Goal: Task Accomplishment & Management: Complete application form

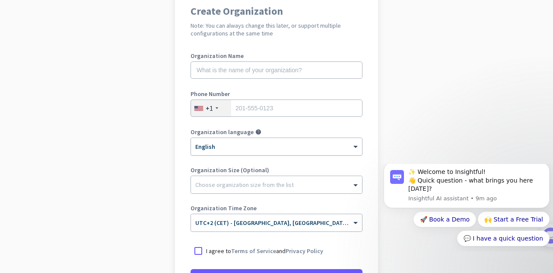
scroll to position [75, 0]
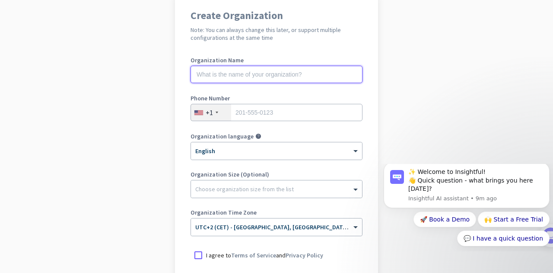
click at [279, 71] on input "text" at bounding box center [277, 74] width 172 height 17
type input "[PERSON_NAME] Consulting"
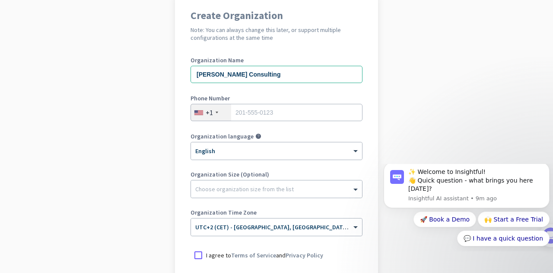
click at [213, 110] on div "+1" at bounding box center [211, 112] width 40 height 16
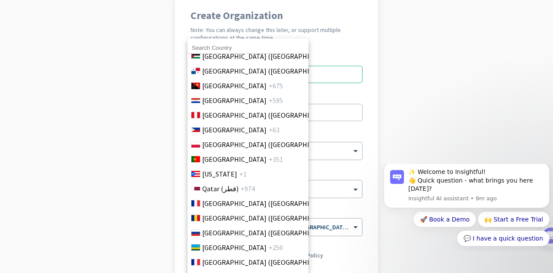
scroll to position [2530, 0]
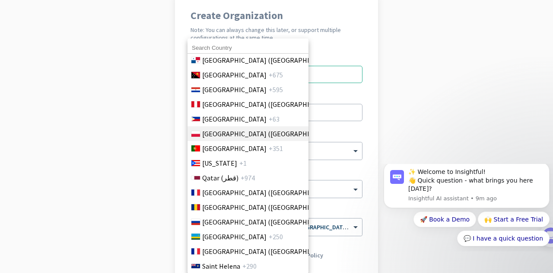
click at [282, 135] on li "Poland ([GEOGRAPHIC_DATA]) +48" at bounding box center [248, 133] width 122 height 15
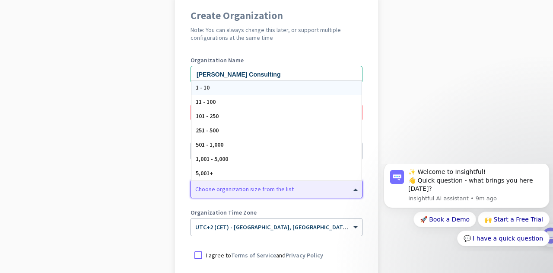
click at [247, 187] on div at bounding box center [276, 186] width 171 height 9
click at [318, 89] on div "1 - 10" at bounding box center [277, 87] width 170 height 14
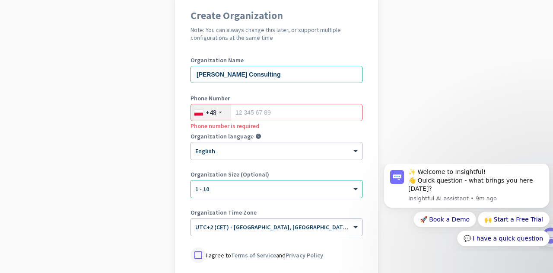
click at [191, 253] on div at bounding box center [199, 255] width 16 height 16
click at [255, 111] on input "tel" at bounding box center [277, 112] width 172 height 17
click at [148, 115] on app-onboarding-organization "Create Organization Note: You can always change this later, or support multiple…" at bounding box center [276, 182] width 553 height 374
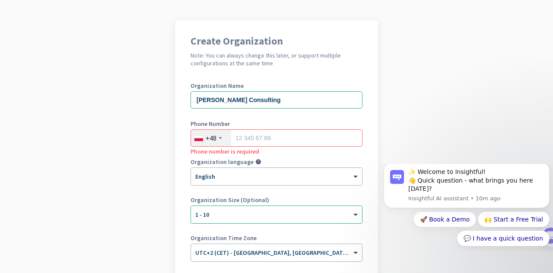
scroll to position [47, 0]
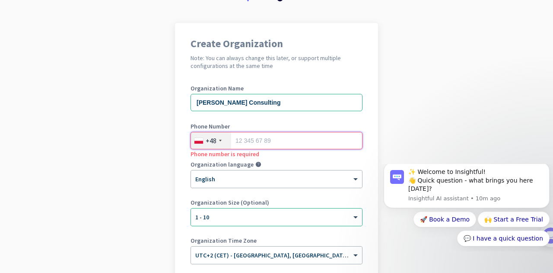
click at [235, 135] on input "tel" at bounding box center [277, 140] width 172 height 17
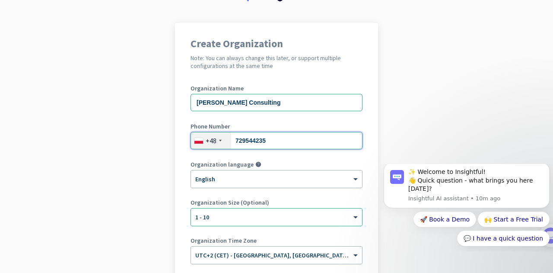
type input "729544235"
click at [131, 112] on app-onboarding-organization "Create Organization Note: You can always change this later, or support multiple…" at bounding box center [276, 210] width 553 height 374
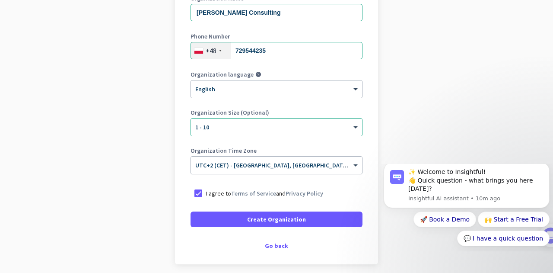
scroll to position [140, 0]
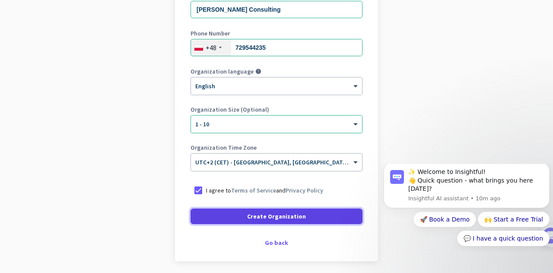
click at [285, 216] on span "Create Organization" at bounding box center [276, 216] width 59 height 9
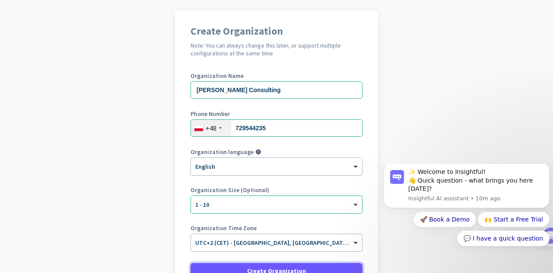
scroll to position [60, 0]
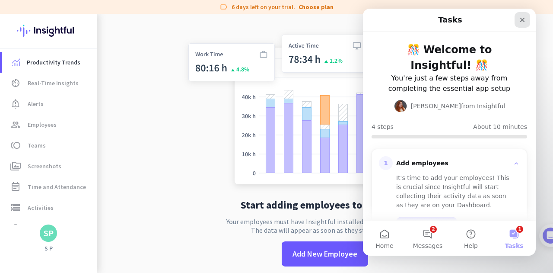
click at [525, 17] on icon "Close" at bounding box center [522, 19] width 7 height 7
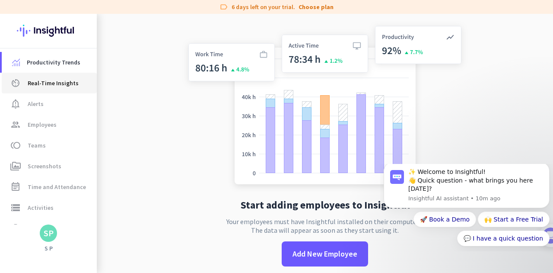
click at [60, 89] on link "av_timer Real-Time Insights" at bounding box center [49, 83] width 95 height 21
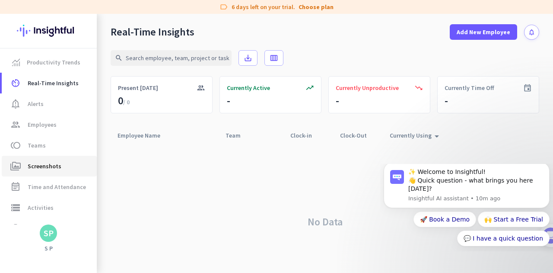
click at [46, 165] on span "Screenshots" at bounding box center [45, 166] width 34 height 10
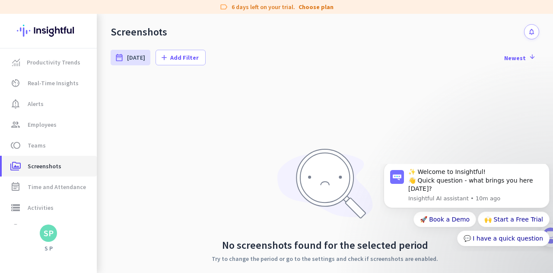
scroll to position [61, 0]
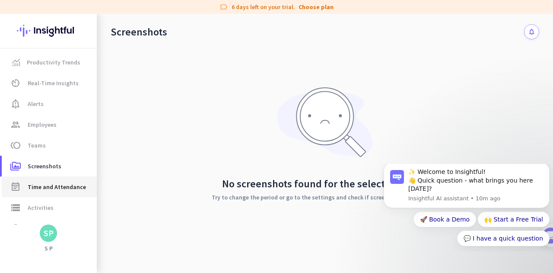
click at [36, 191] on span "Time and Attendance" at bounding box center [57, 187] width 58 height 10
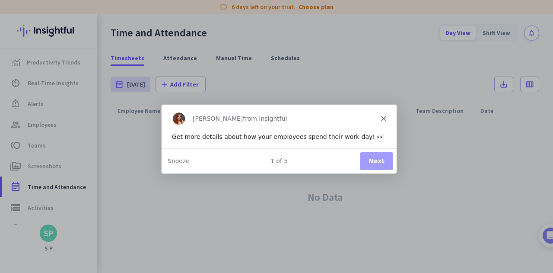
click at [383, 116] on icon "Close" at bounding box center [383, 117] width 5 height 5
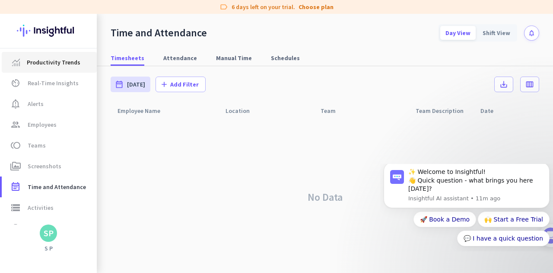
click at [84, 59] on span "Productivity Trends" at bounding box center [49, 62] width 81 height 10
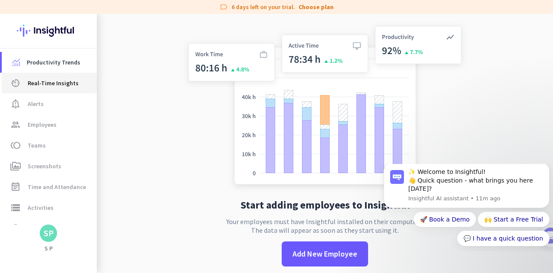
click at [71, 86] on span "Real-Time Insights" at bounding box center [53, 83] width 51 height 10
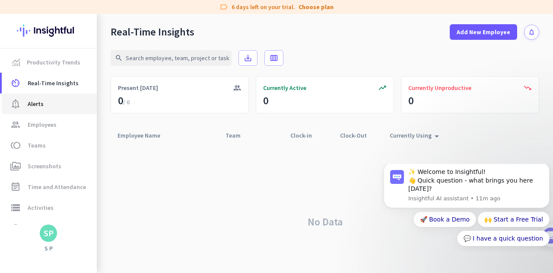
click at [57, 104] on span "notification_important Alerts" at bounding box center [49, 104] width 81 height 10
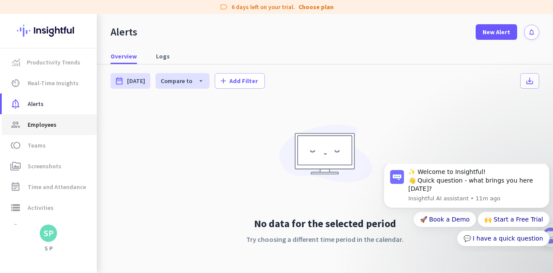
click at [45, 122] on span "Employees" at bounding box center [42, 124] width 29 height 10
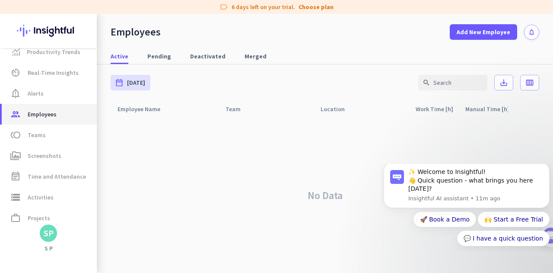
scroll to position [59, 0]
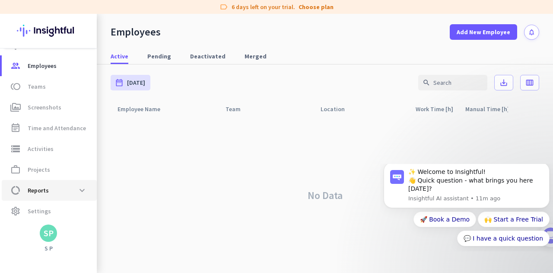
click at [54, 187] on span "data_usage Reports expand_more" at bounding box center [49, 190] width 81 height 16
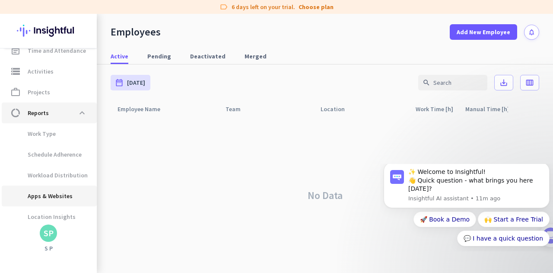
scroll to position [139, 0]
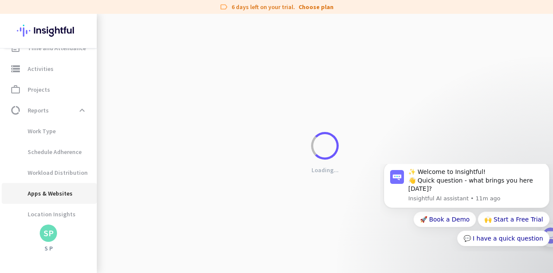
click at [53, 193] on span "Apps & Websites" at bounding box center [41, 193] width 64 height 21
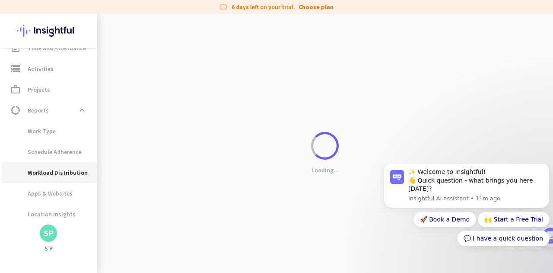
click at [67, 177] on span "Workload Distribution" at bounding box center [48, 172] width 79 height 21
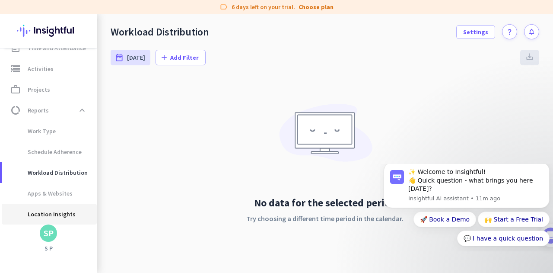
click at [53, 205] on span "Location Insights" at bounding box center [42, 214] width 67 height 21
type input "[DATE] - [DATE]"
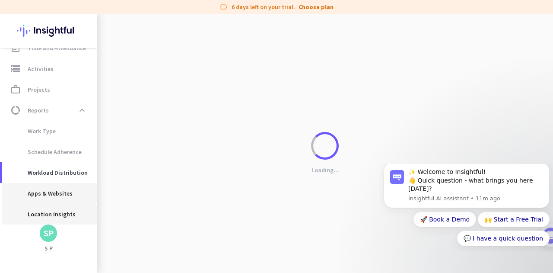
scroll to position [163, 0]
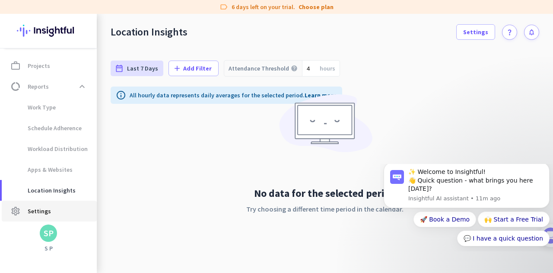
click at [48, 210] on span "Settings" at bounding box center [39, 211] width 23 height 10
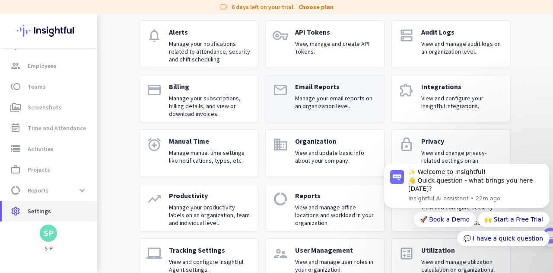
scroll to position [65, 0]
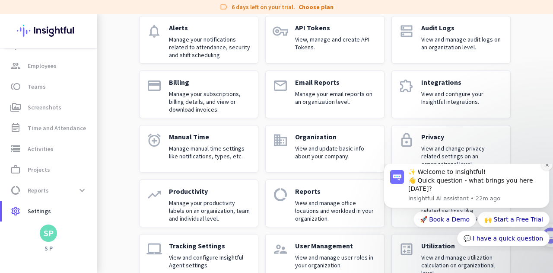
click at [547, 166] on icon "Dismiss notification" at bounding box center [547, 164] width 3 height 3
click at [546, 167] on icon "Dismiss notification" at bounding box center [547, 165] width 5 height 5
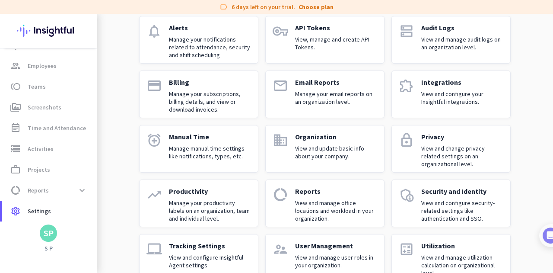
scroll to position [87, 0]
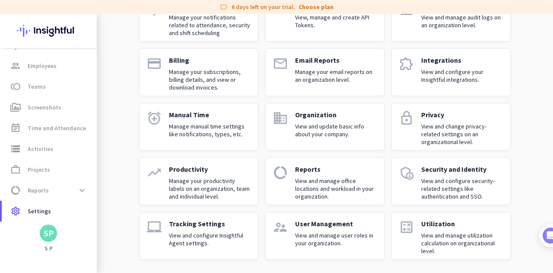
click at [346, 238] on p "View and manage user roles in your organization." at bounding box center [336, 239] width 82 height 16
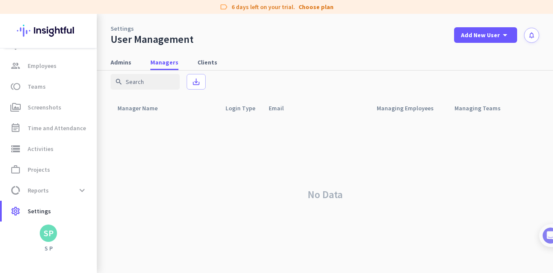
scroll to position [6, 0]
click at [211, 67] on span "Clients" at bounding box center [208, 62] width 20 height 16
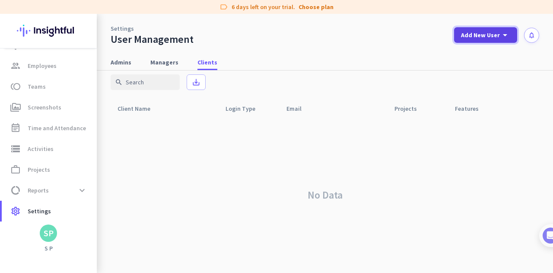
click at [500, 31] on icon "arrow_drop_down" at bounding box center [505, 35] width 10 height 10
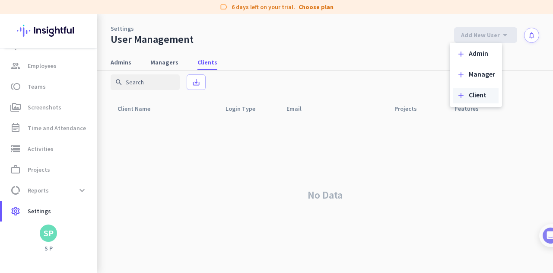
click at [468, 90] on div "add Client" at bounding box center [476, 96] width 45 height 16
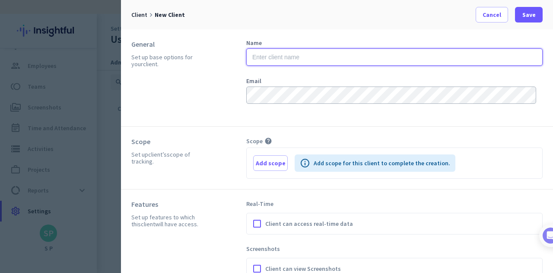
click at [364, 54] on input "text" at bounding box center [394, 56] width 297 height 17
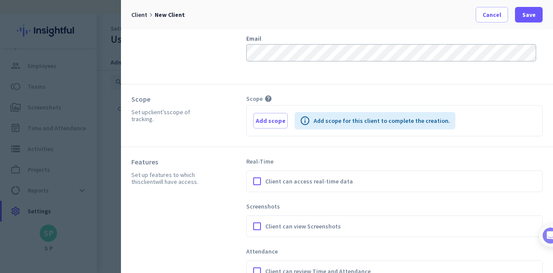
scroll to position [43, 0]
type input "[PERSON_NAME]"
click at [492, 18] on span "Cancel" at bounding box center [492, 14] width 19 height 9
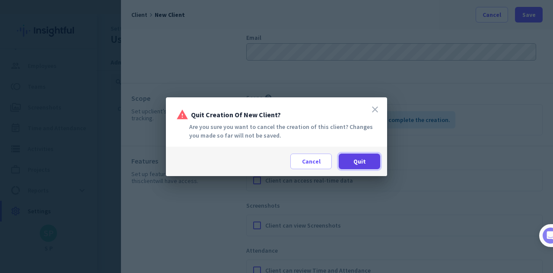
click at [352, 162] on span at bounding box center [360, 161] width 42 height 21
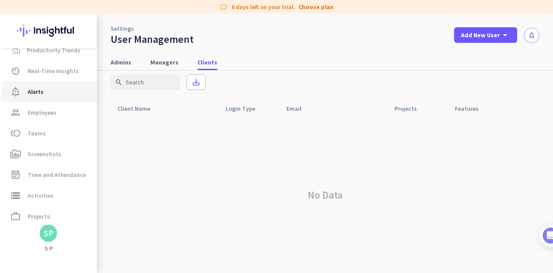
scroll to position [59, 0]
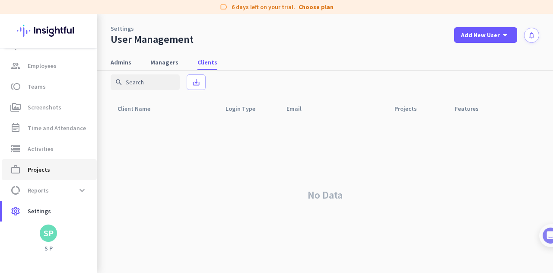
click at [42, 166] on span "Projects" at bounding box center [39, 169] width 22 height 10
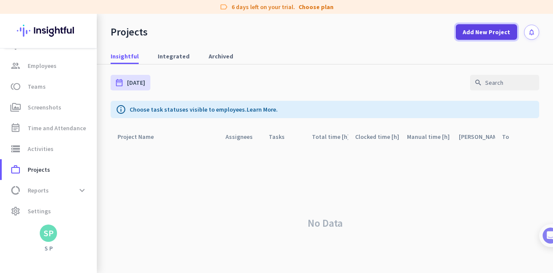
click at [469, 33] on span "Add New Project" at bounding box center [487, 32] width 48 height 9
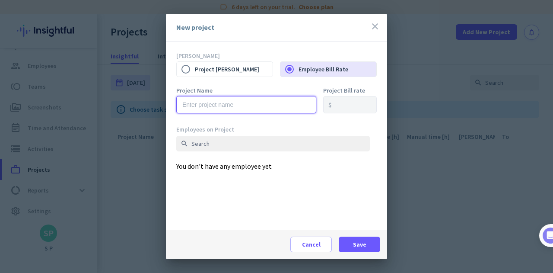
click at [259, 109] on input "text" at bounding box center [246, 104] width 140 height 17
click at [319, 67] on label "Employee Bill Rate" at bounding box center [338, 69] width 78 height 18
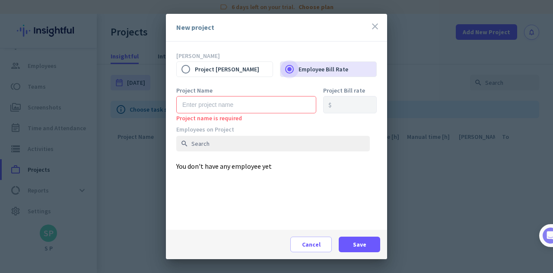
click at [299, 67] on input "Employee Bill Rate" at bounding box center [290, 69] width 18 height 18
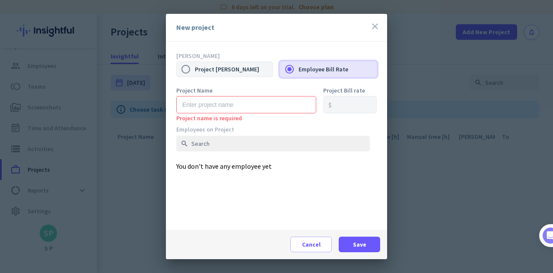
click at [248, 72] on label "Project [PERSON_NAME]" at bounding box center [234, 69] width 78 height 18
click at [195, 72] on input "Project [PERSON_NAME]" at bounding box center [186, 69] width 18 height 18
radio input "true"
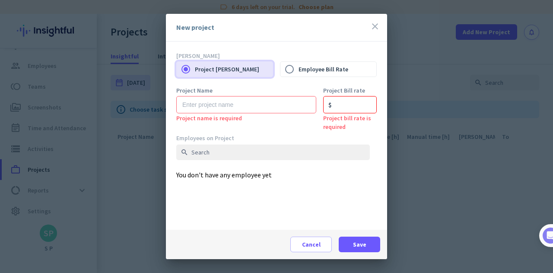
click at [254, 33] on div "New project close" at bounding box center [276, 28] width 221 height 28
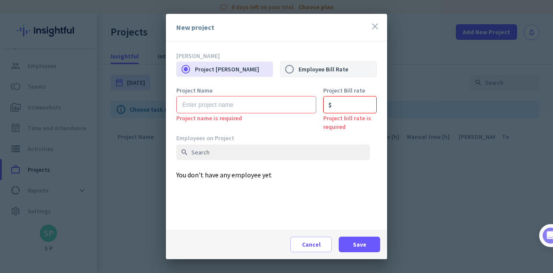
click at [310, 67] on label "Employee Bill Rate" at bounding box center [338, 69] width 78 height 18
click at [299, 67] on input "Employee Bill Rate" at bounding box center [290, 69] width 18 height 18
radio input "true"
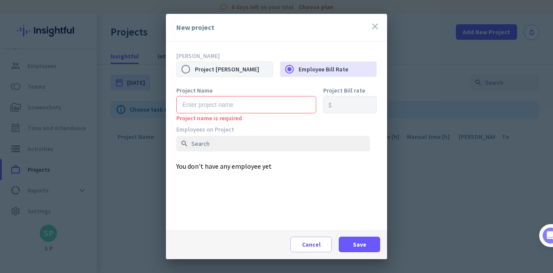
click at [253, 64] on label "Project [PERSON_NAME]" at bounding box center [234, 69] width 78 height 18
click at [195, 64] on input "Project [PERSON_NAME]" at bounding box center [186, 69] width 18 height 18
radio input "true"
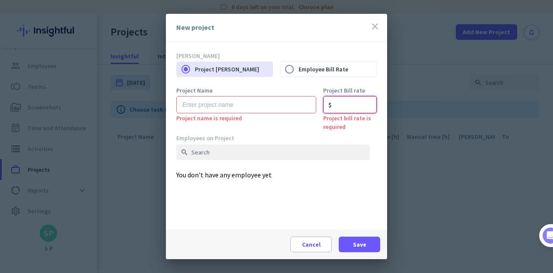
click at [343, 104] on input "number" at bounding box center [350, 104] width 54 height 17
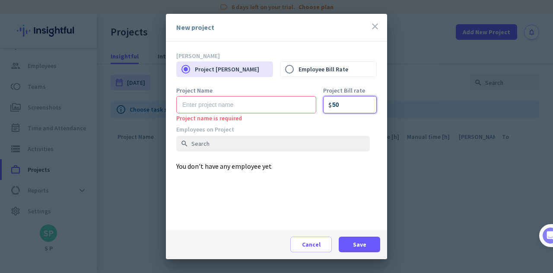
type input "50"
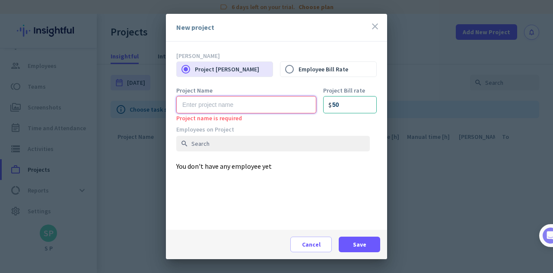
click at [295, 103] on input "text" at bounding box center [246, 104] width 140 height 17
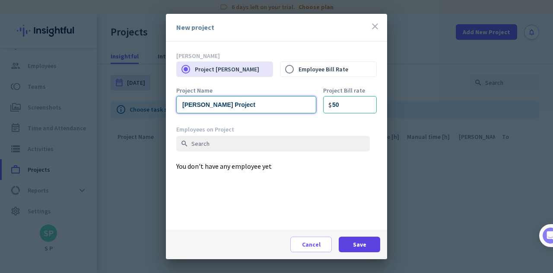
type input "[PERSON_NAME] Project"
click at [358, 243] on span "Save" at bounding box center [359, 244] width 13 height 9
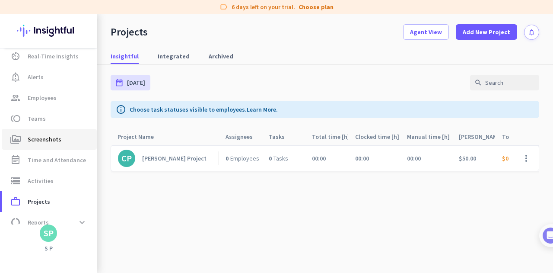
scroll to position [24, 0]
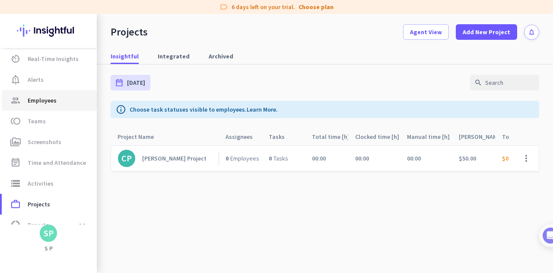
click at [47, 108] on link "group Employees" at bounding box center [49, 100] width 95 height 21
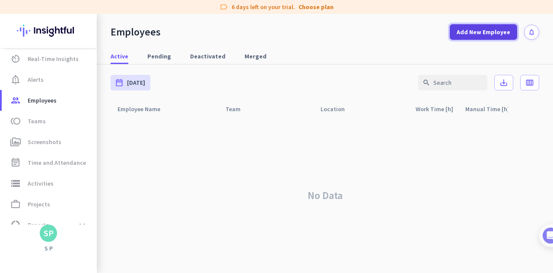
click at [461, 33] on span "Add New Employee" at bounding box center [484, 32] width 54 height 9
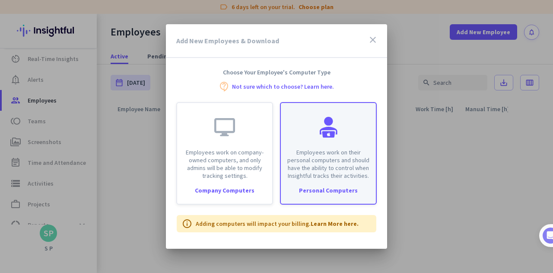
click at [338, 148] on div "Employees work on their personal computers and should have the ability to contr…" at bounding box center [328, 141] width 95 height 77
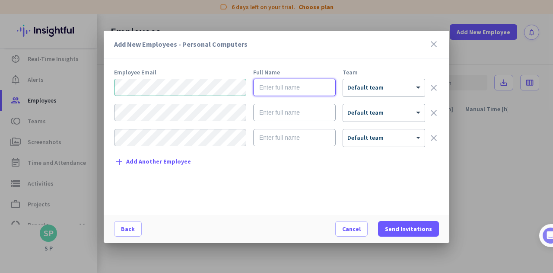
click at [296, 92] on input "text" at bounding box center [294, 87] width 83 height 17
type input "Severin"
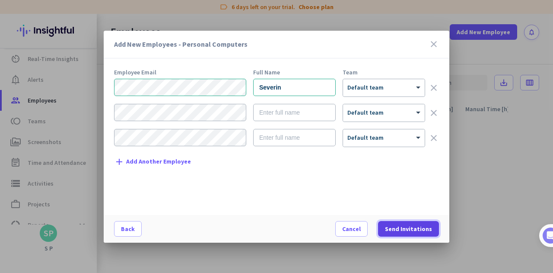
click at [406, 225] on span "Send Invitations" at bounding box center [408, 228] width 47 height 9
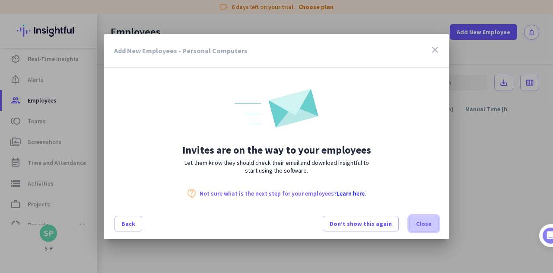
click at [419, 222] on span "Close" at bounding box center [424, 223] width 16 height 9
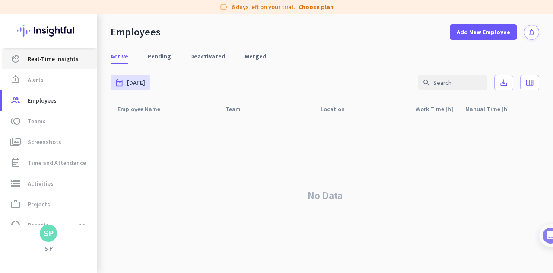
click at [49, 57] on span "Real-Time Insights" at bounding box center [53, 59] width 51 height 10
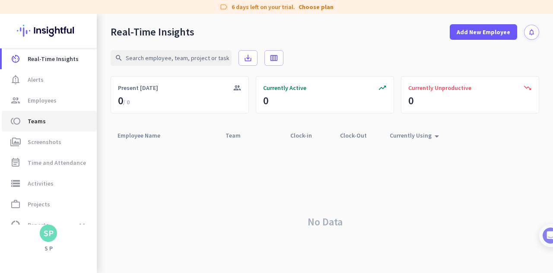
click at [44, 117] on span "toll Teams" at bounding box center [49, 121] width 81 height 10
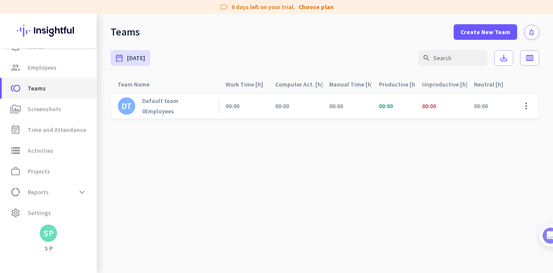
scroll to position [59, 0]
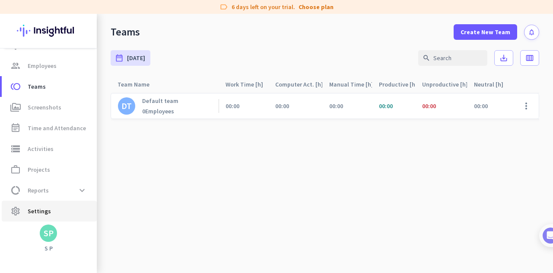
click at [32, 211] on span "Settings" at bounding box center [39, 211] width 23 height 10
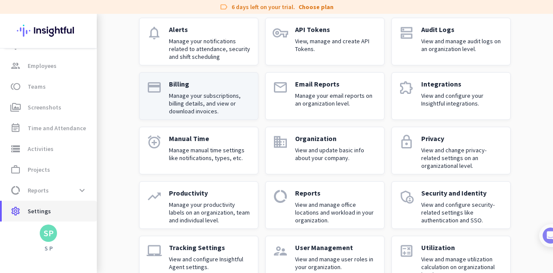
scroll to position [87, 0]
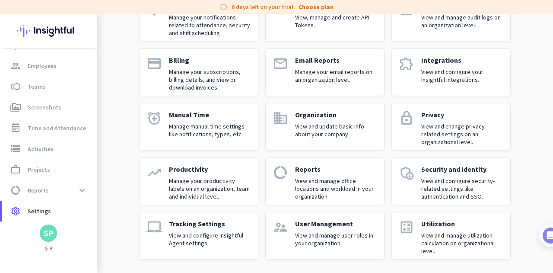
click at [310, 230] on div "User Management View and manage user roles in your organization." at bounding box center [336, 235] width 82 height 33
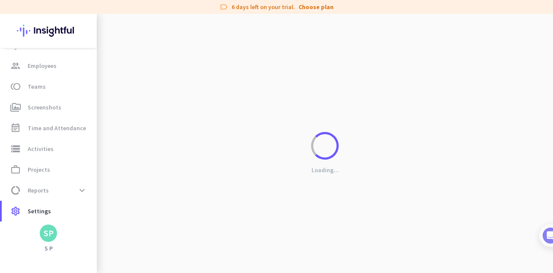
scroll to position [6, 0]
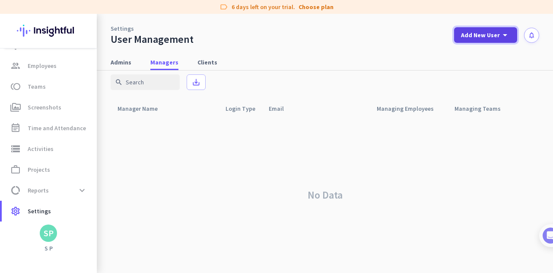
click at [480, 32] on span "Add New User" at bounding box center [480, 35] width 39 height 9
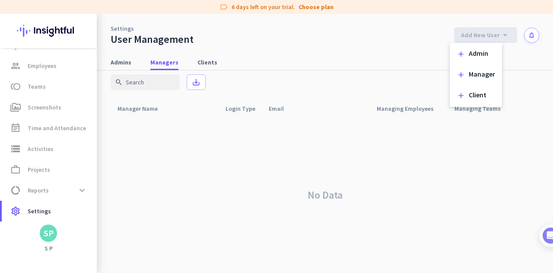
click at [124, 60] on div at bounding box center [276, 136] width 553 height 273
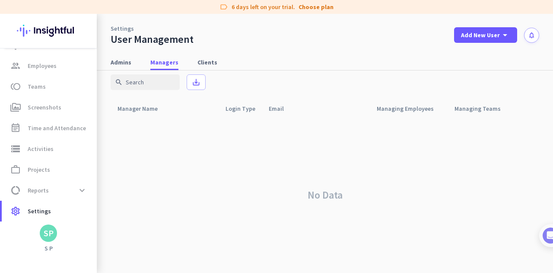
click at [124, 60] on span "Admins" at bounding box center [121, 62] width 21 height 9
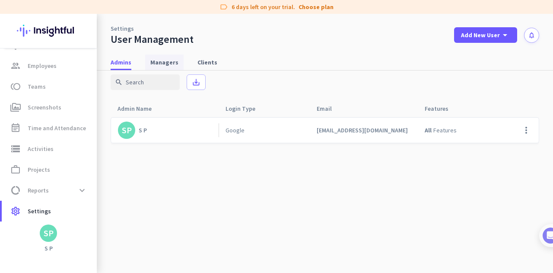
click at [163, 61] on span "Managers" at bounding box center [164, 62] width 28 height 9
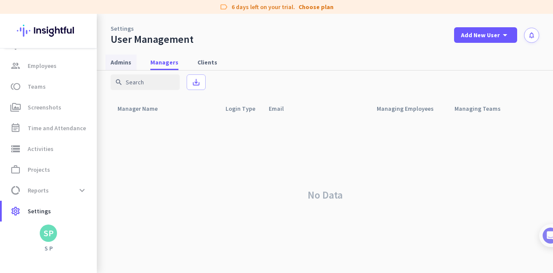
click at [126, 63] on span "Admins" at bounding box center [121, 62] width 21 height 9
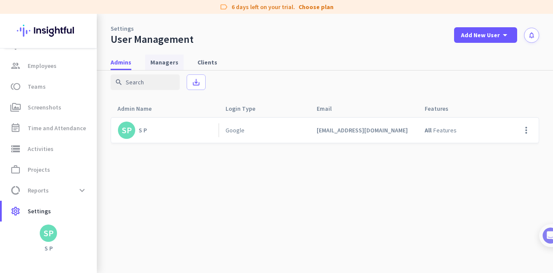
click at [158, 61] on span "Managers" at bounding box center [164, 62] width 28 height 9
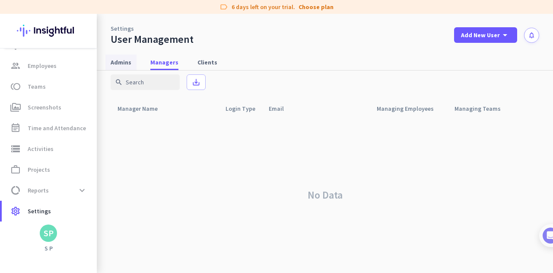
click at [125, 62] on span "Admins" at bounding box center [121, 62] width 21 height 9
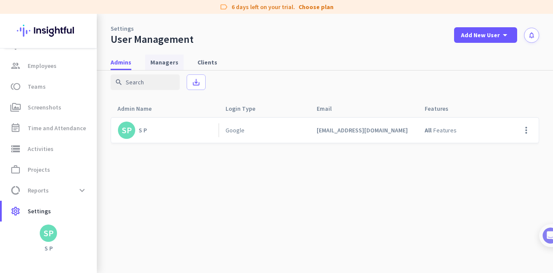
click at [156, 58] on span "Managers" at bounding box center [164, 62] width 28 height 9
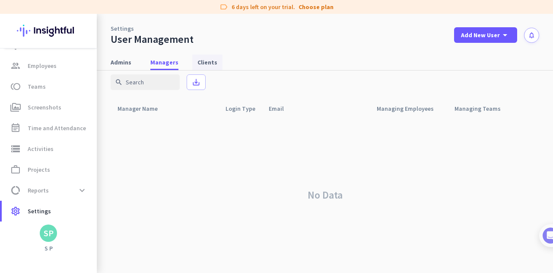
click at [198, 64] on span "Clients" at bounding box center [208, 62] width 20 height 9
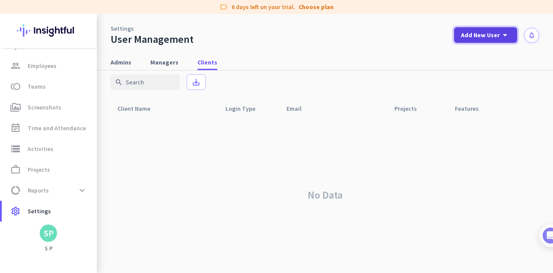
click at [475, 38] on span "Add New User" at bounding box center [480, 35] width 39 height 9
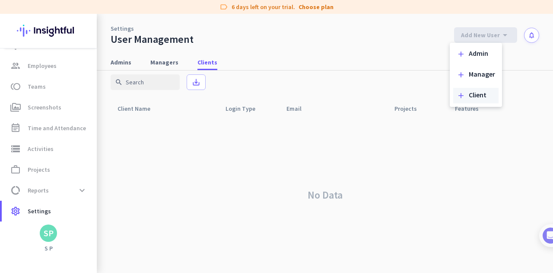
click at [468, 94] on div "add Client" at bounding box center [476, 96] width 45 height 16
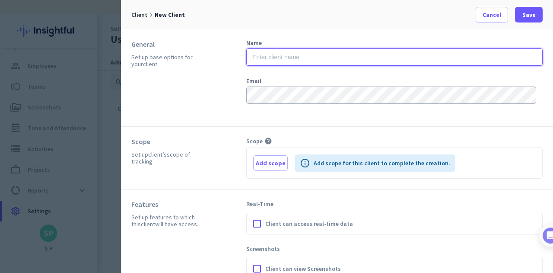
click at [304, 60] on input "text" at bounding box center [394, 56] width 297 height 17
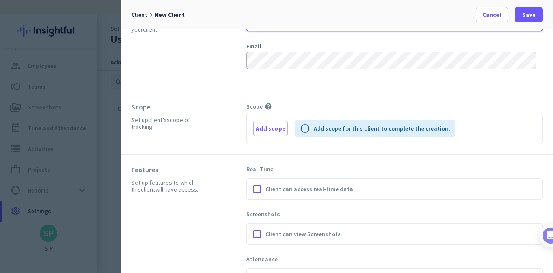
scroll to position [35, 0]
type input "[PERSON_NAME]"
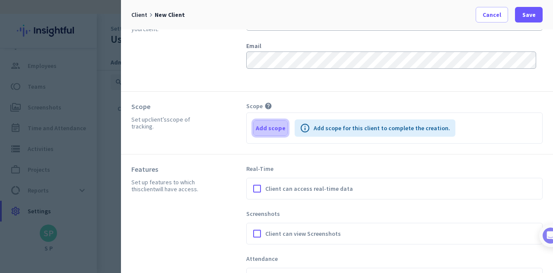
click at [280, 127] on span "Add scope" at bounding box center [271, 128] width 30 height 9
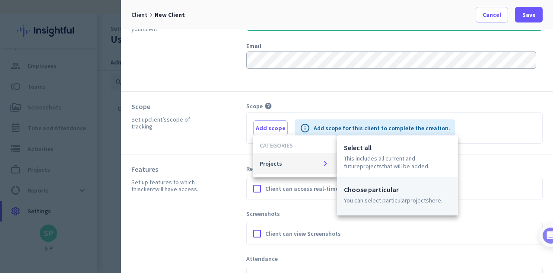
click at [366, 188] on p "Choose particular" at bounding box center [397, 189] width 107 height 10
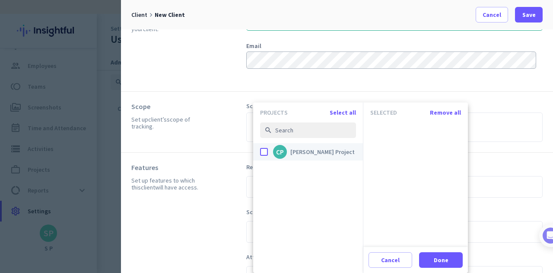
click at [266, 151] on div "done" at bounding box center [264, 152] width 8 height 8
click at [0, 0] on input "done CP [PERSON_NAME] Project" at bounding box center [0, 0] width 0 height 0
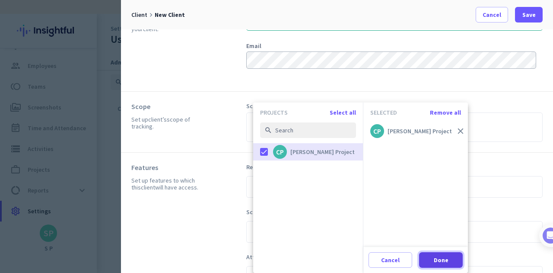
click at [439, 253] on span at bounding box center [441, 259] width 44 height 21
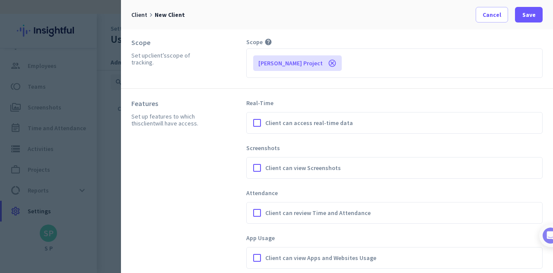
scroll to position [103, 0]
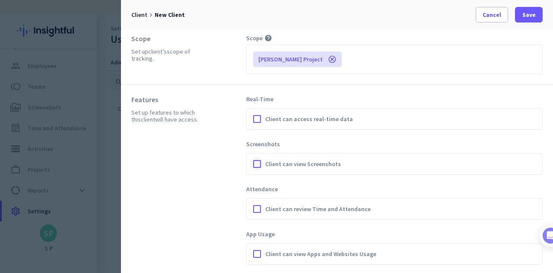
click at [256, 162] on div at bounding box center [257, 163] width 13 height 13
click at [256, 117] on div at bounding box center [257, 118] width 13 height 13
click at [257, 206] on div at bounding box center [257, 208] width 13 height 13
click at [257, 250] on div at bounding box center [257, 253] width 13 height 13
click at [525, 7] on span at bounding box center [529, 14] width 28 height 21
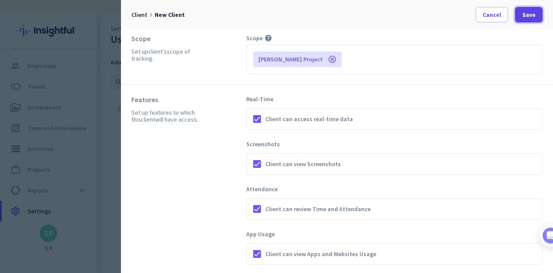
scroll to position [103, 0]
click at [525, 32] on div "Scope Set up client’s scope of tracking. Scope help Add scope [PERSON_NAME] Pro…" at bounding box center [337, 53] width 432 height 61
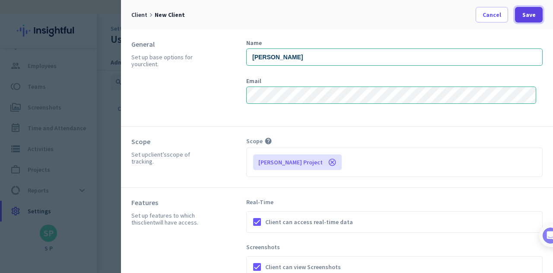
click at [537, 13] on span at bounding box center [529, 14] width 28 height 21
click at [531, 13] on span "Save" at bounding box center [529, 14] width 13 height 9
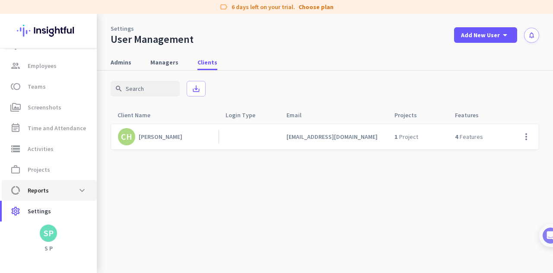
click at [41, 189] on span "Reports" at bounding box center [38, 190] width 21 height 10
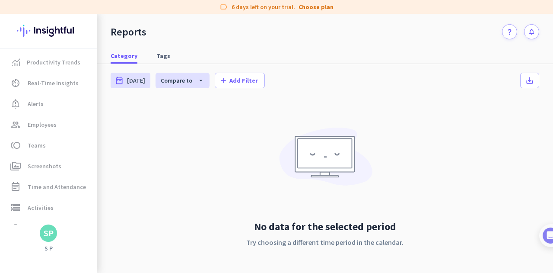
click at [66, 31] on img at bounding box center [48, 31] width 63 height 34
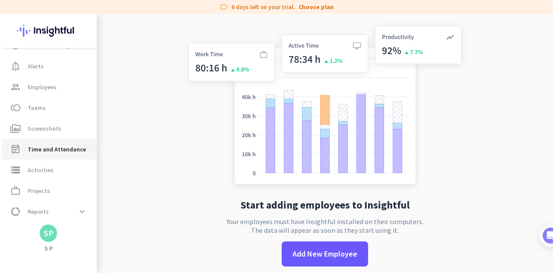
scroll to position [38, 0]
click at [47, 237] on div "SP" at bounding box center [49, 233] width 10 height 9
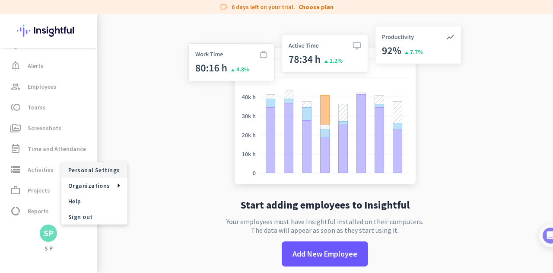
click at [105, 172] on span "Personal Settings" at bounding box center [94, 170] width 52 height 8
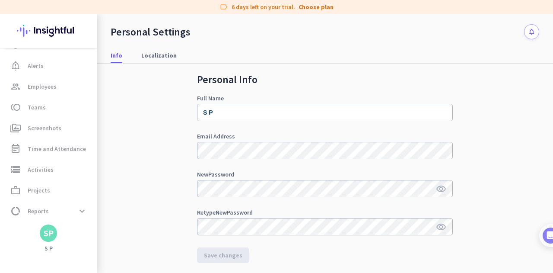
scroll to position [12, 0]
click at [309, 7] on link "Choose plan" at bounding box center [316, 7] width 35 height 9
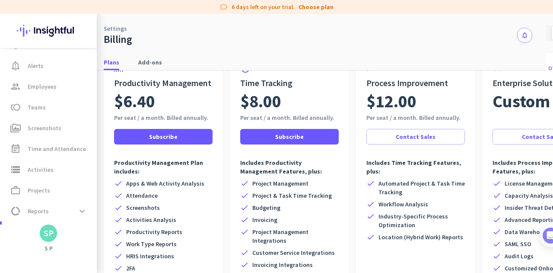
scroll to position [0, 7]
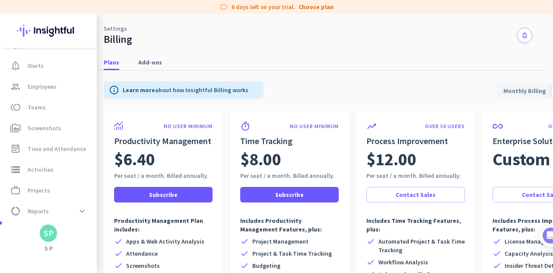
click at [528, 91] on span "Monthly Billing" at bounding box center [525, 90] width 53 height 21
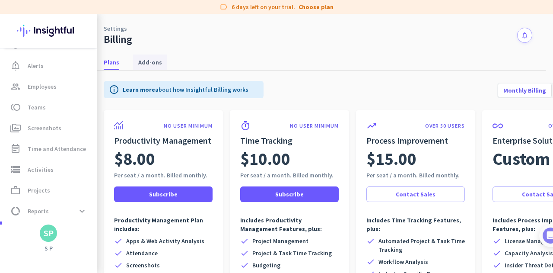
click at [151, 62] on span "Add-ons" at bounding box center [150, 62] width 24 height 9
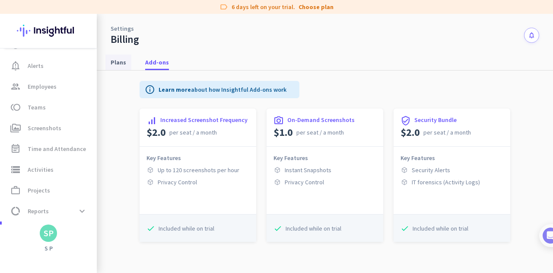
click at [124, 62] on span "Plans" at bounding box center [119, 62] width 16 height 9
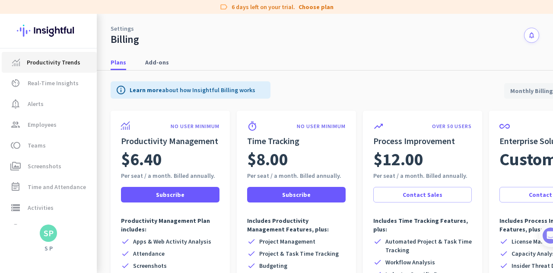
click at [57, 67] on span "Productivity Trends" at bounding box center [54, 62] width 54 height 10
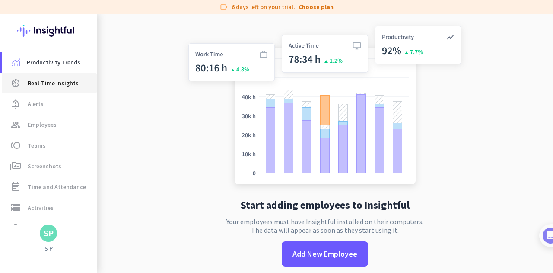
click at [52, 84] on span "Real-Time Insights" at bounding box center [53, 83] width 51 height 10
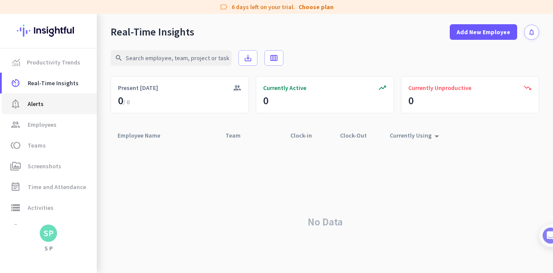
click at [45, 102] on span "notification_important Alerts" at bounding box center [49, 104] width 81 height 10
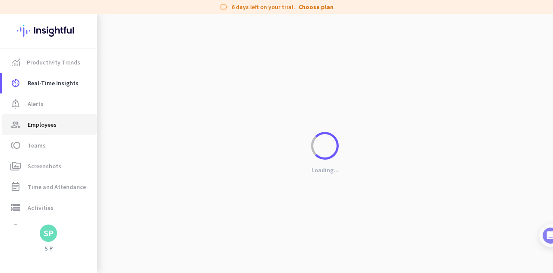
click at [40, 122] on span "Employees" at bounding box center [42, 124] width 29 height 10
